Goal: Find specific page/section: Find specific page/section

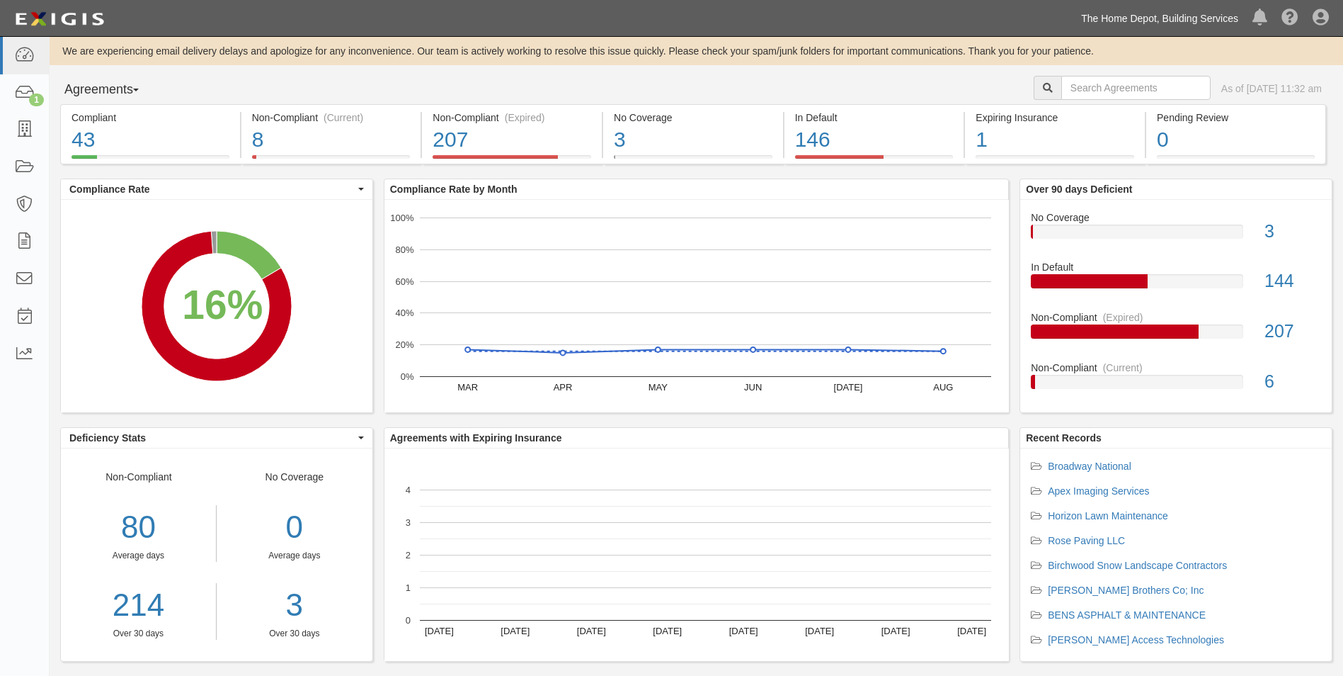
drag, startPoint x: 0, startPoint y: 0, endPoint x: 1154, endPoint y: 25, distance: 1153.8
click at [1154, 25] on link "The Home Depot, Building Services" at bounding box center [1159, 18] width 171 height 28
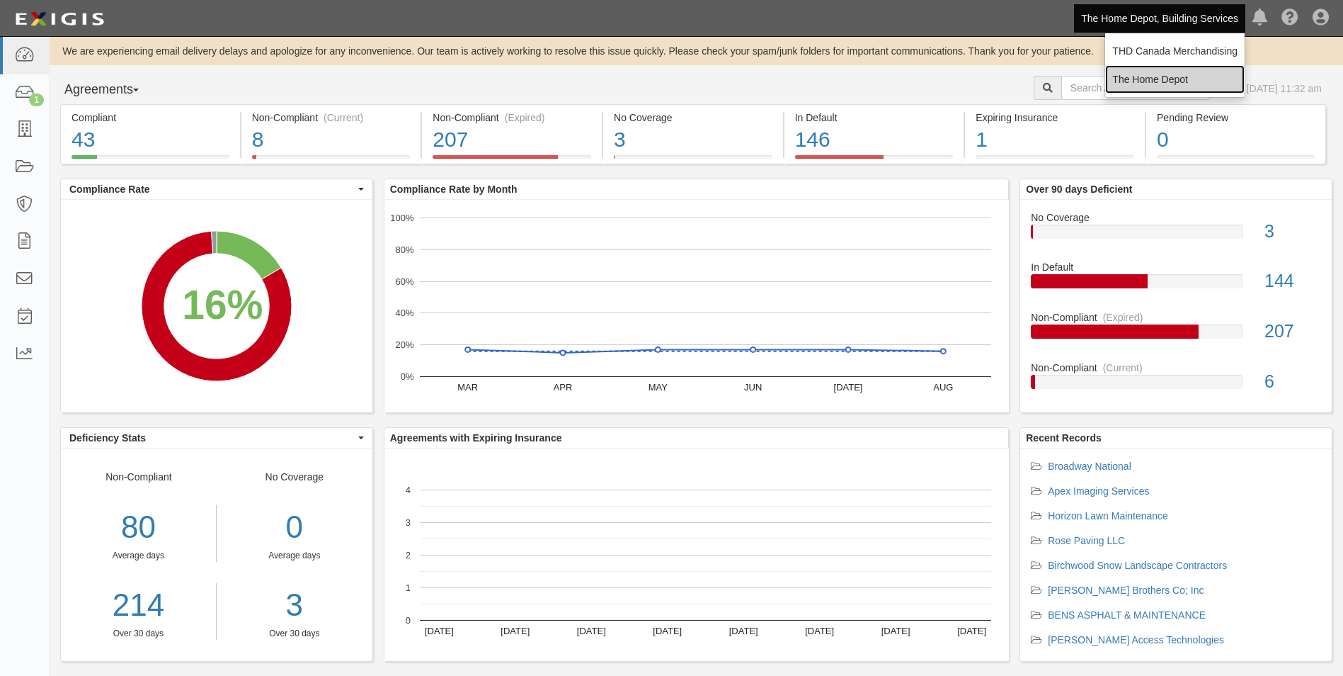
click at [1154, 79] on link "The Home Depot" at bounding box center [1174, 79] width 139 height 28
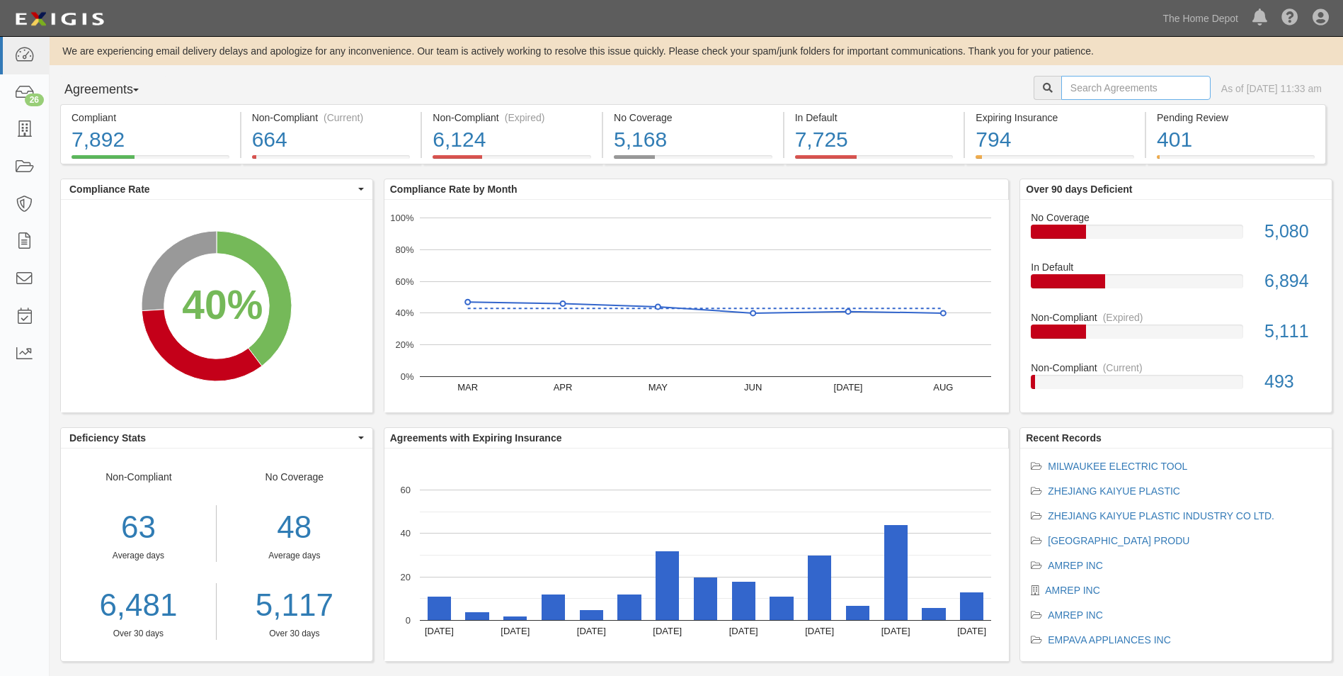
click at [1134, 88] on input "text" at bounding box center [1135, 88] width 149 height 24
paste input "60007766"
type input "60007766"
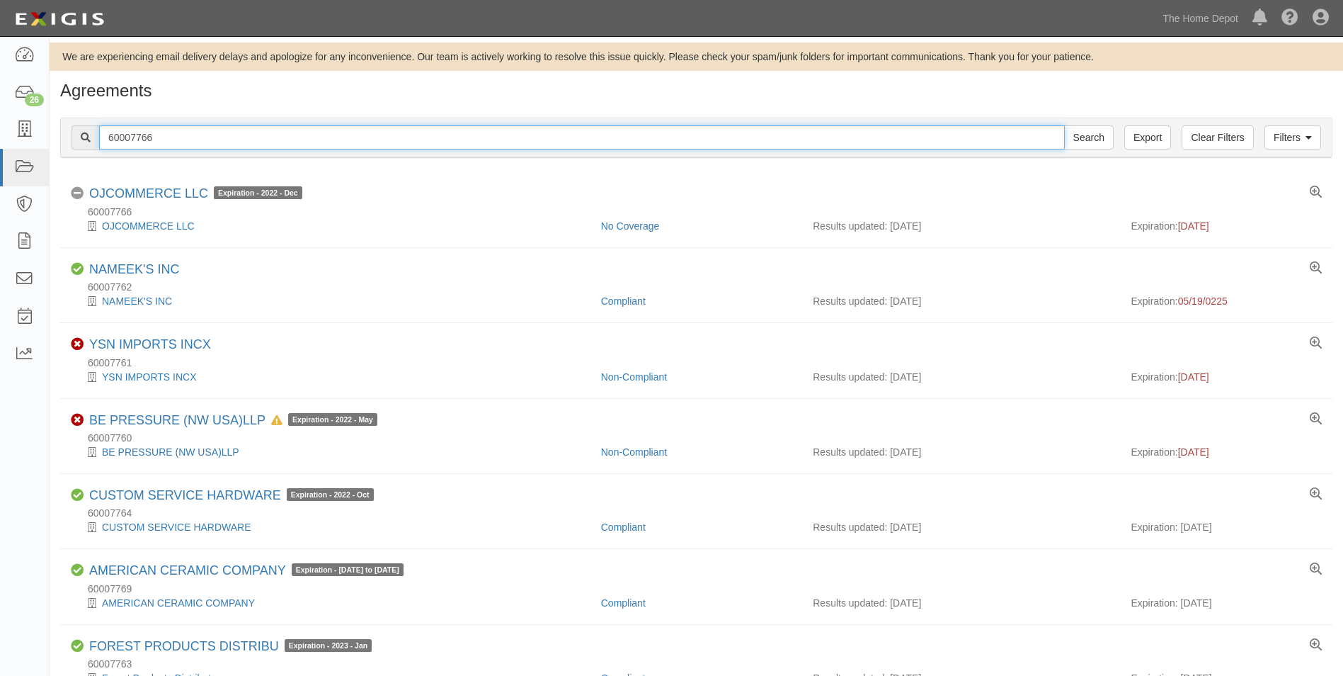
click at [466, 137] on input "60007766" at bounding box center [582, 137] width 966 height 24
type input "OJCOMMERCE"
click at [1064, 125] on input "Search" at bounding box center [1089, 137] width 50 height 24
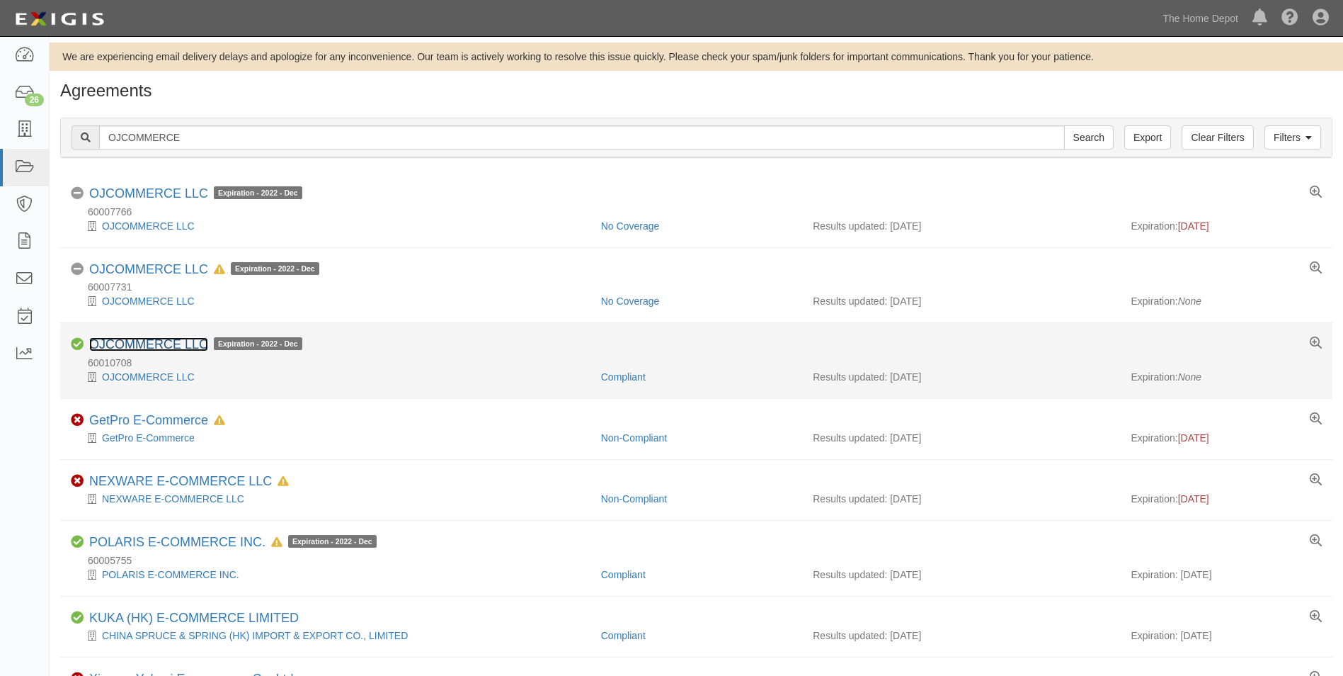
click at [176, 341] on link "OJCOMMERCE LLC" at bounding box center [148, 344] width 119 height 14
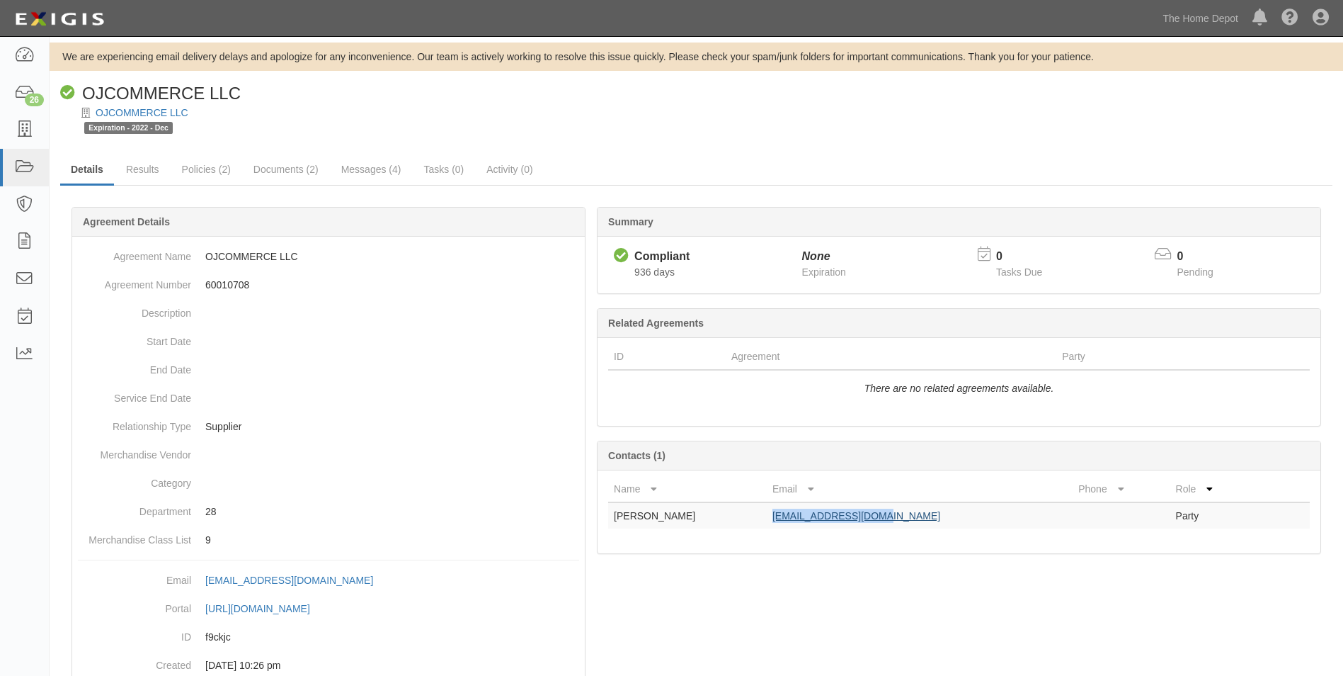
drag, startPoint x: 882, startPoint y: 516, endPoint x: 758, endPoint y: 520, distance: 124.0
click at [767, 520] on td "vijay@ojcommerce.com" at bounding box center [920, 515] width 306 height 26
copy link "vijay@ojcommerce.com"
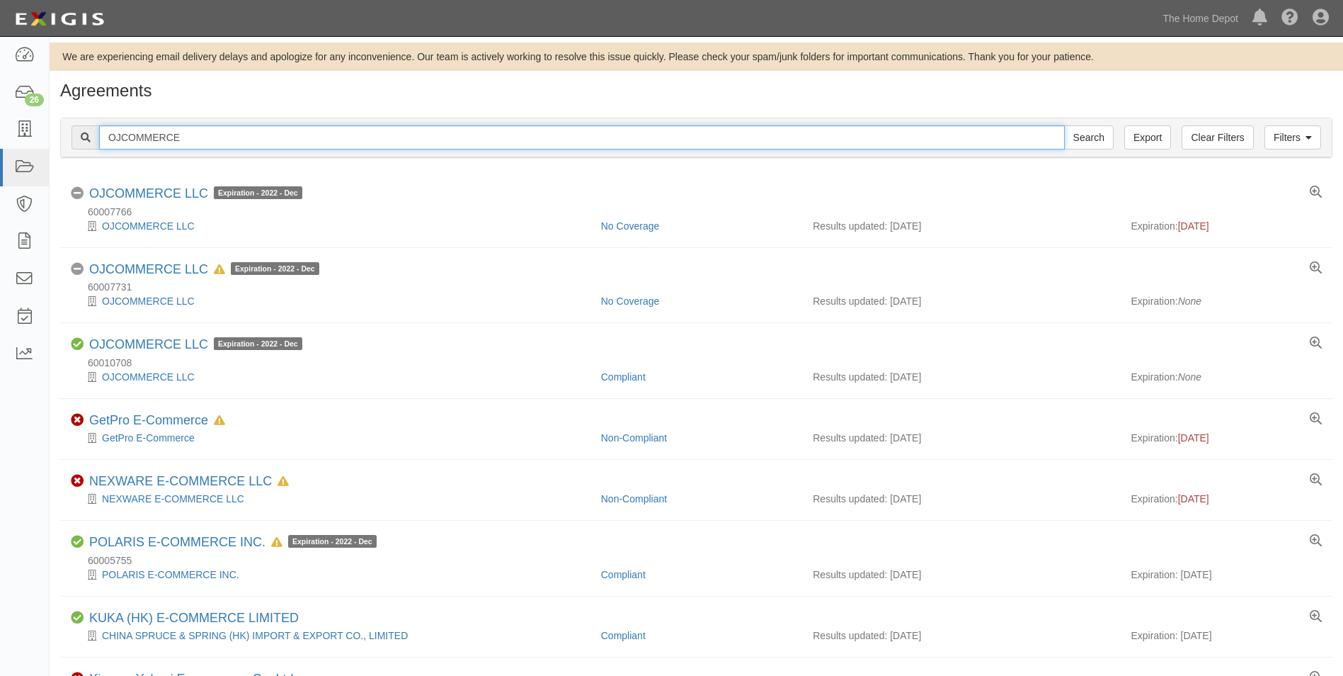
click at [212, 139] on input "OJCOMMERCE" at bounding box center [582, 137] width 966 height 24
type input "Kurt Weiss"
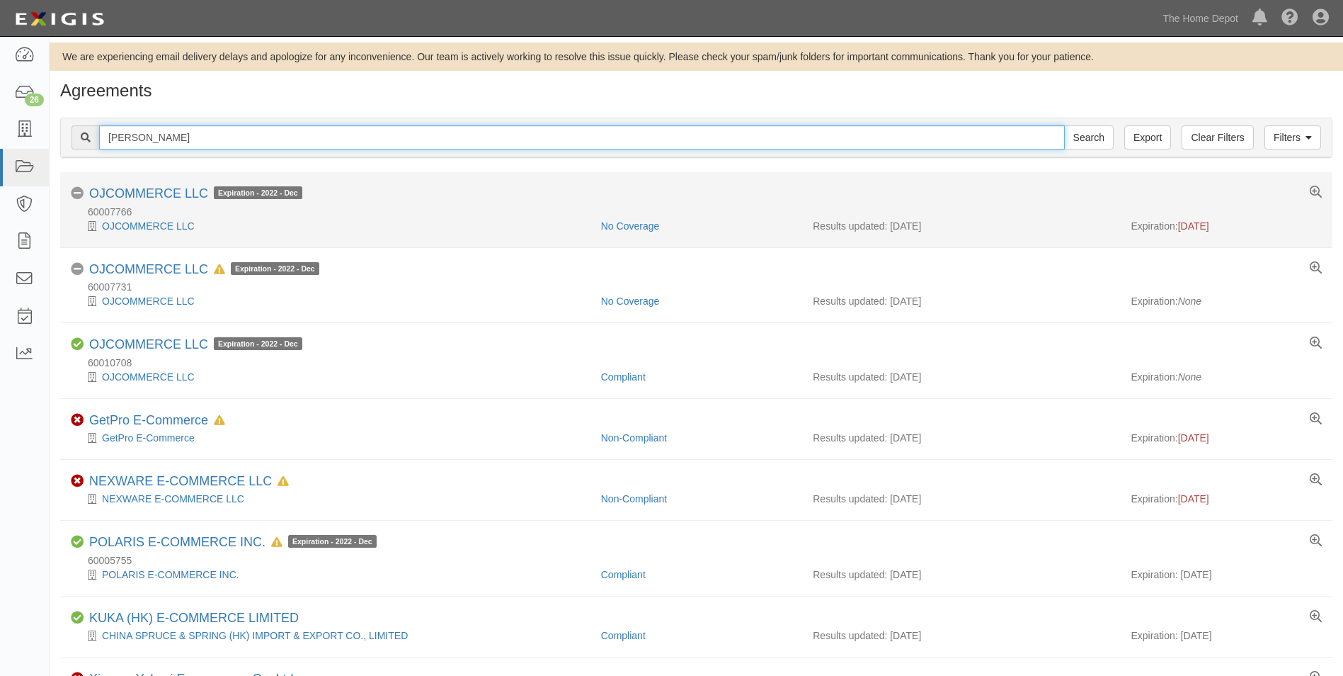
click at [1064, 125] on input "Search" at bounding box center [1089, 137] width 50 height 24
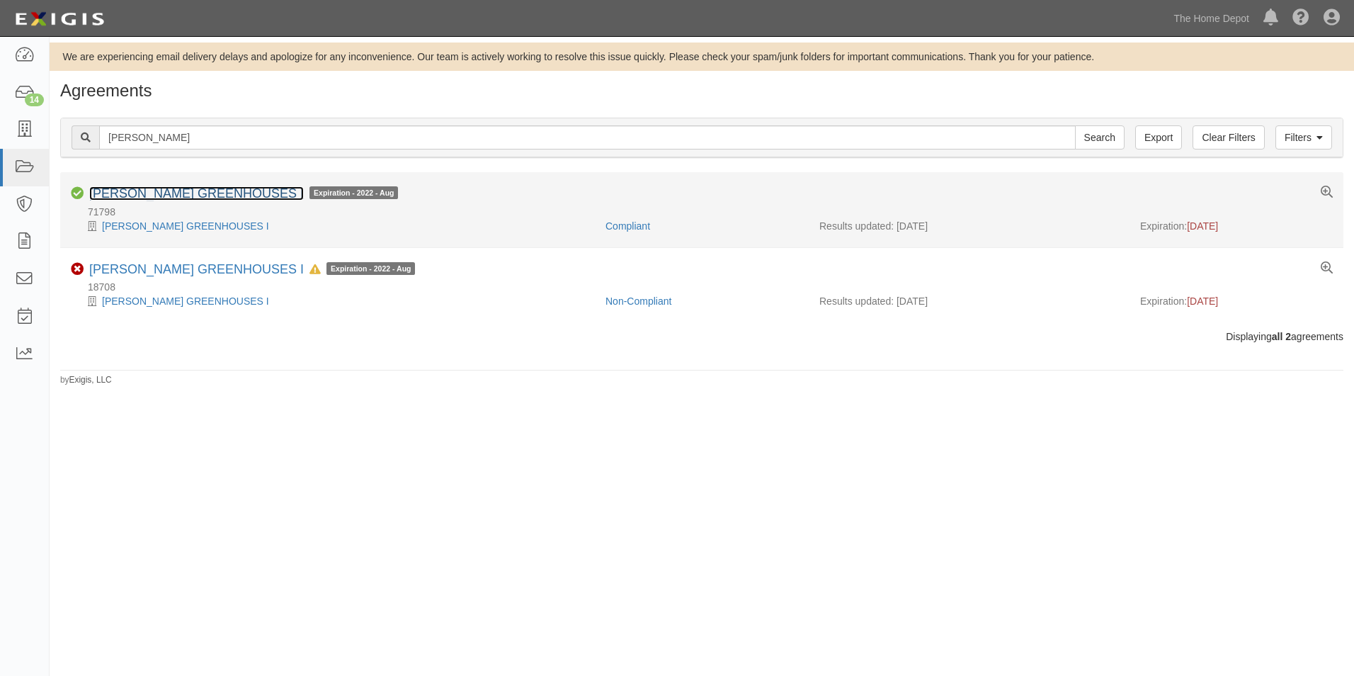
click at [202, 193] on link "[PERSON_NAME] GREENHOUSES I" at bounding box center [196, 193] width 215 height 14
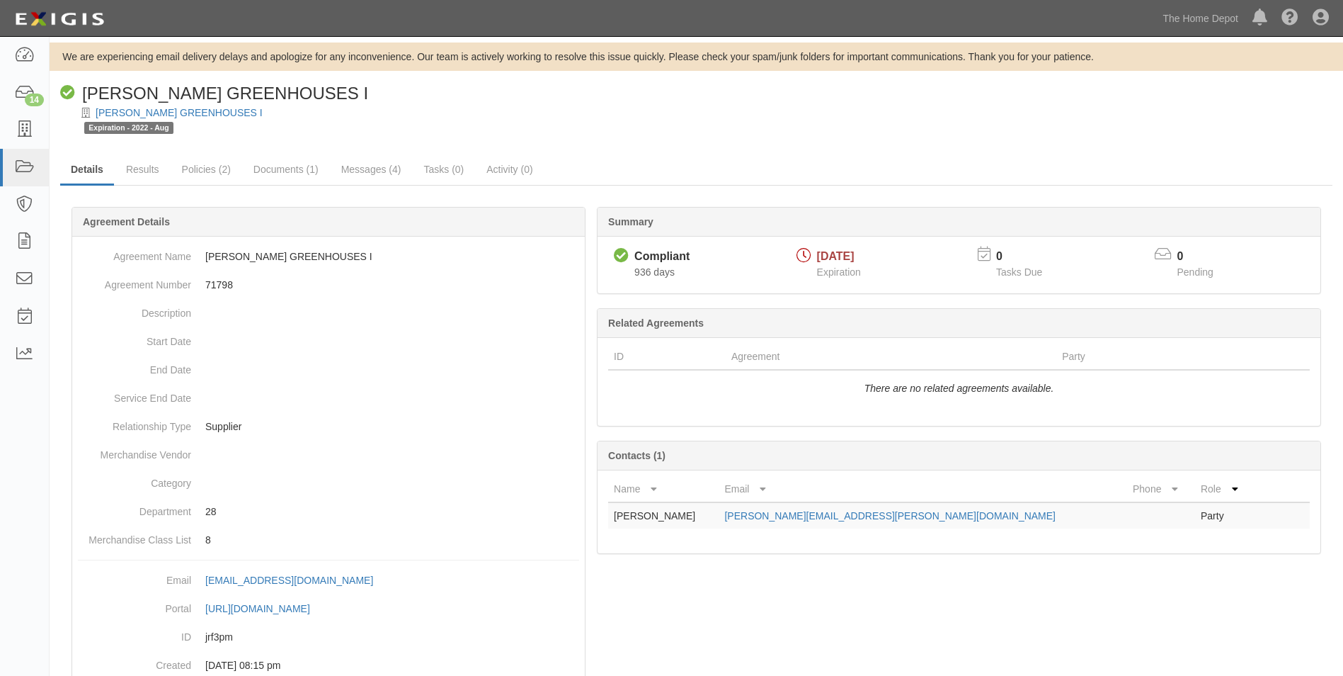
click at [1047, 624] on div at bounding box center [696, 478] width 1272 height 500
